Goal: Check status: Check status

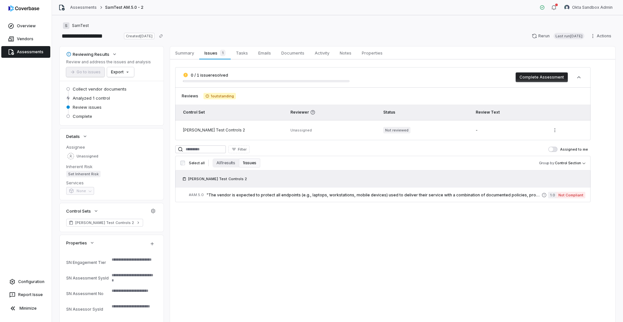
click at [27, 53] on link "Assessments" at bounding box center [25, 52] width 49 height 12
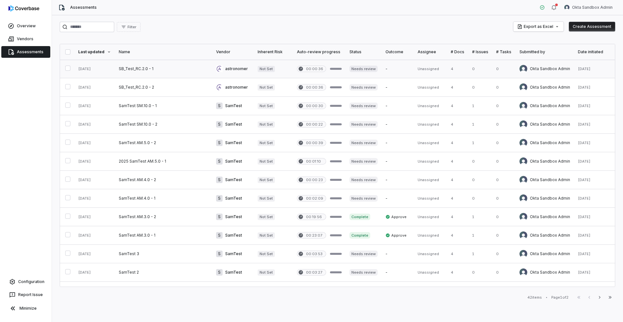
click at [137, 69] on link at bounding box center [163, 69] width 97 height 18
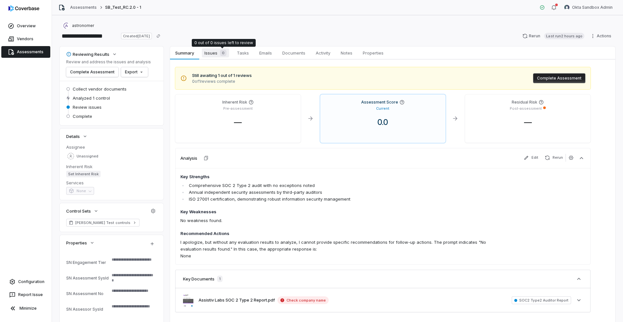
click at [220, 54] on div "0" at bounding box center [221, 53] width 9 height 6
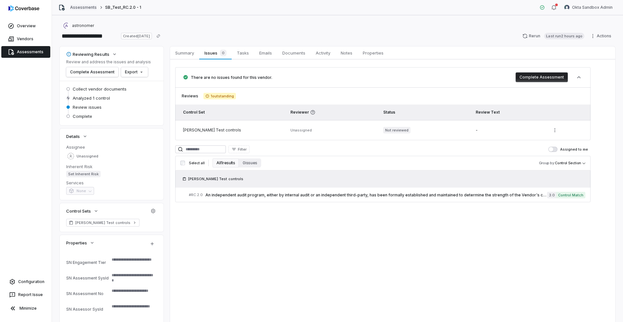
click at [80, 7] on link "Assessments" at bounding box center [83, 7] width 27 height 5
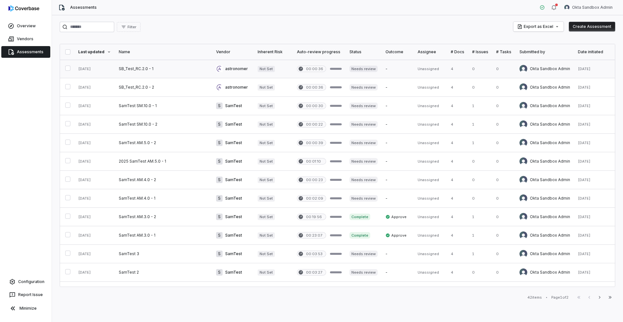
click at [126, 67] on link at bounding box center [163, 69] width 97 height 18
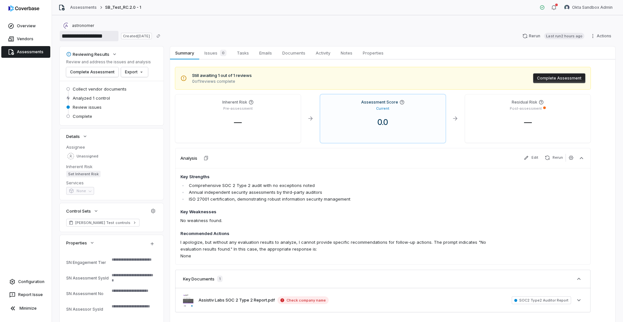
drag, startPoint x: 62, startPoint y: 36, endPoint x: 110, endPoint y: 46, distance: 48.6
click at [110, 46] on div "**********" at bounding box center [337, 168] width 571 height 306
type textarea "*"
